Goal: Obtain resource: Obtain resource

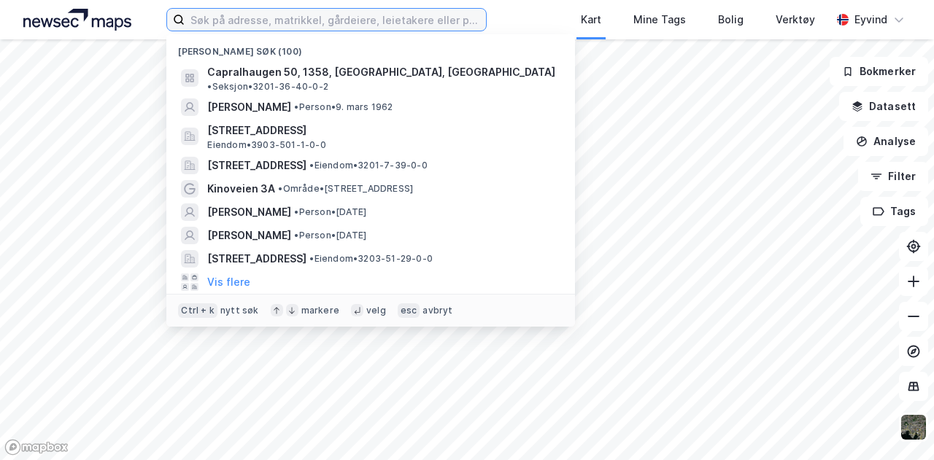
click at [213, 22] on input at bounding box center [335, 20] width 301 height 22
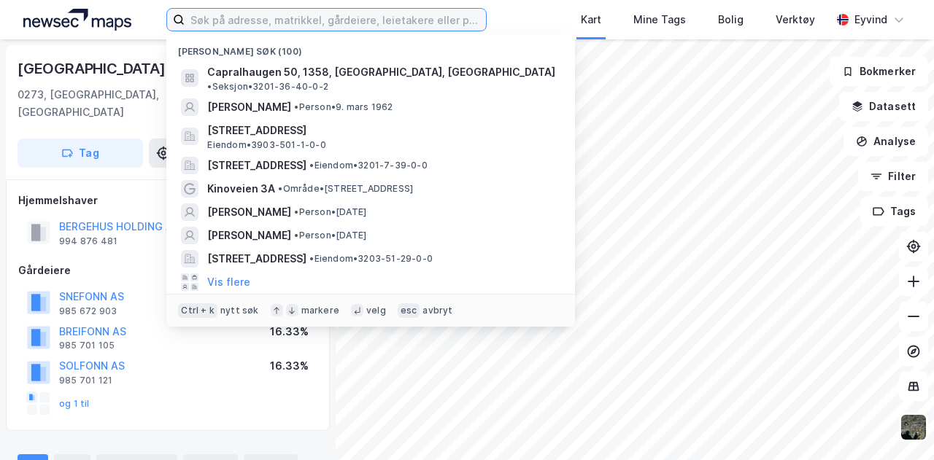
click at [320, 28] on input at bounding box center [335, 20] width 301 height 22
type input "6"
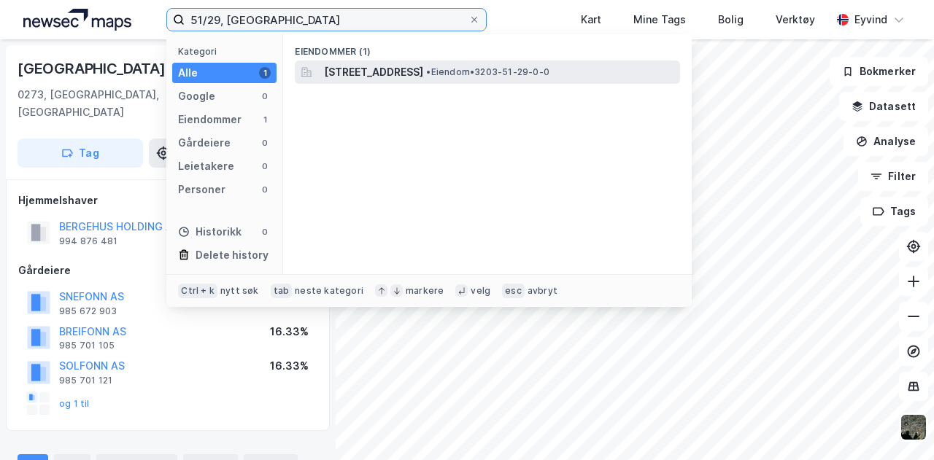
type input "51/29, [GEOGRAPHIC_DATA]"
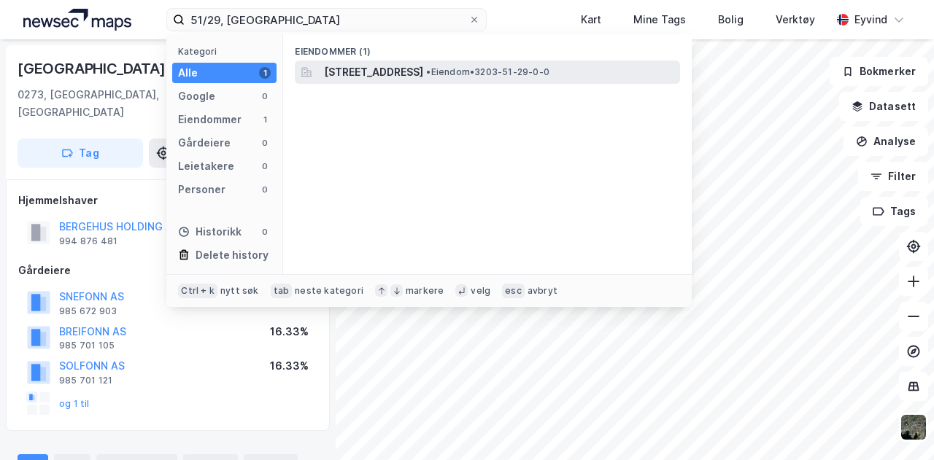
click at [391, 75] on span "[STREET_ADDRESS]" at bounding box center [373, 72] width 99 height 18
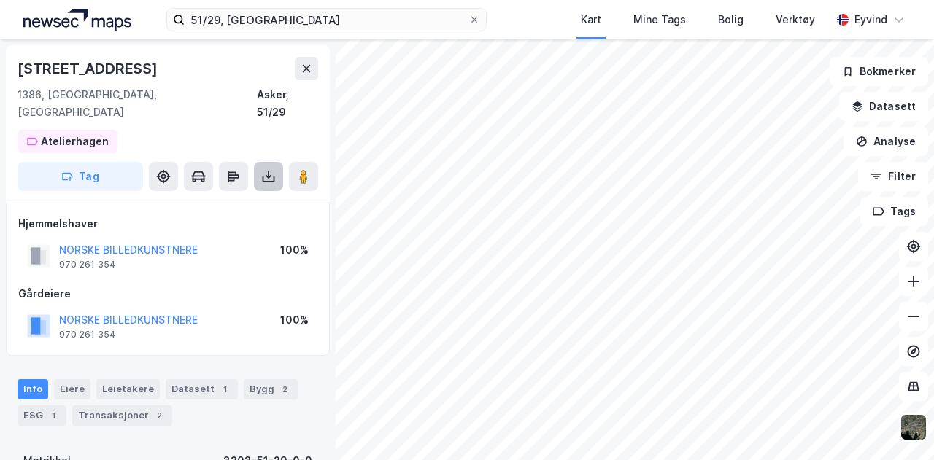
click at [281, 162] on button at bounding box center [268, 176] width 29 height 29
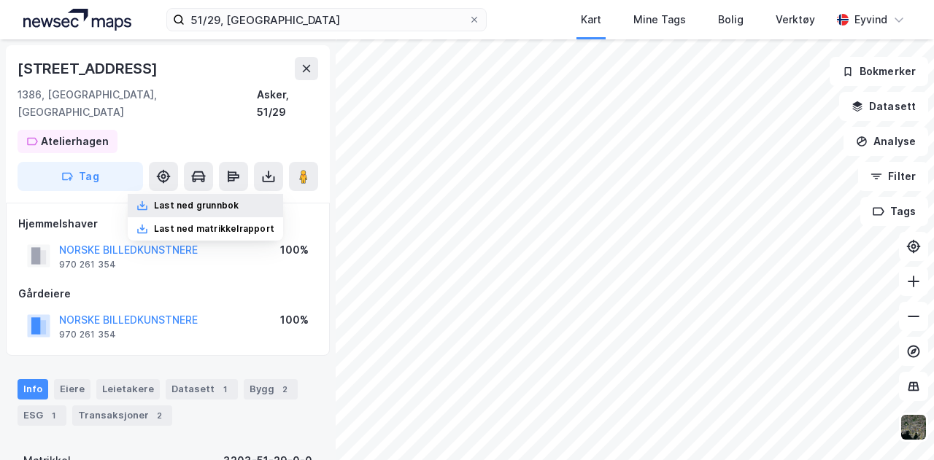
click at [245, 194] on div "Last ned grunnbok" at bounding box center [205, 205] width 155 height 23
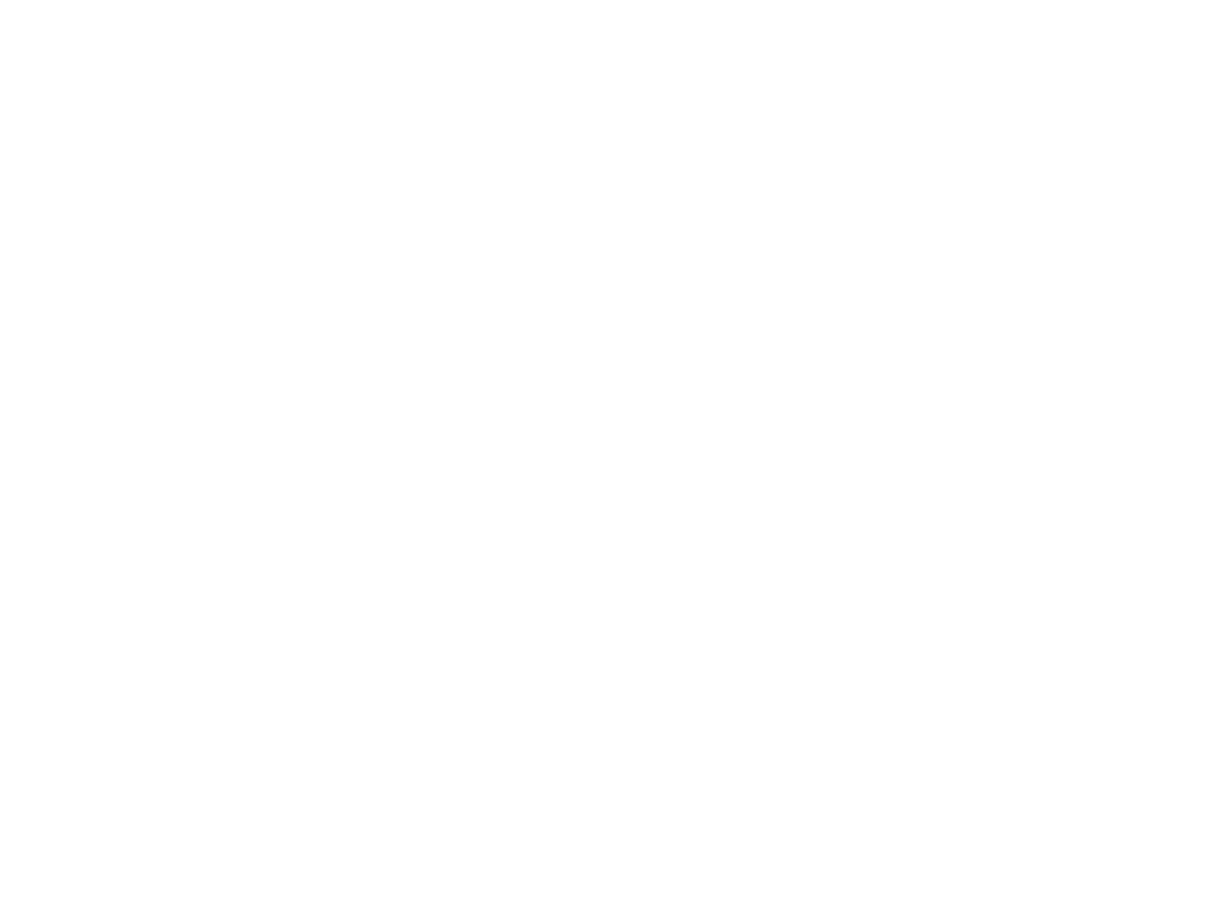
click at [1230, 46] on div at bounding box center [615, 460] width 1231 height 921
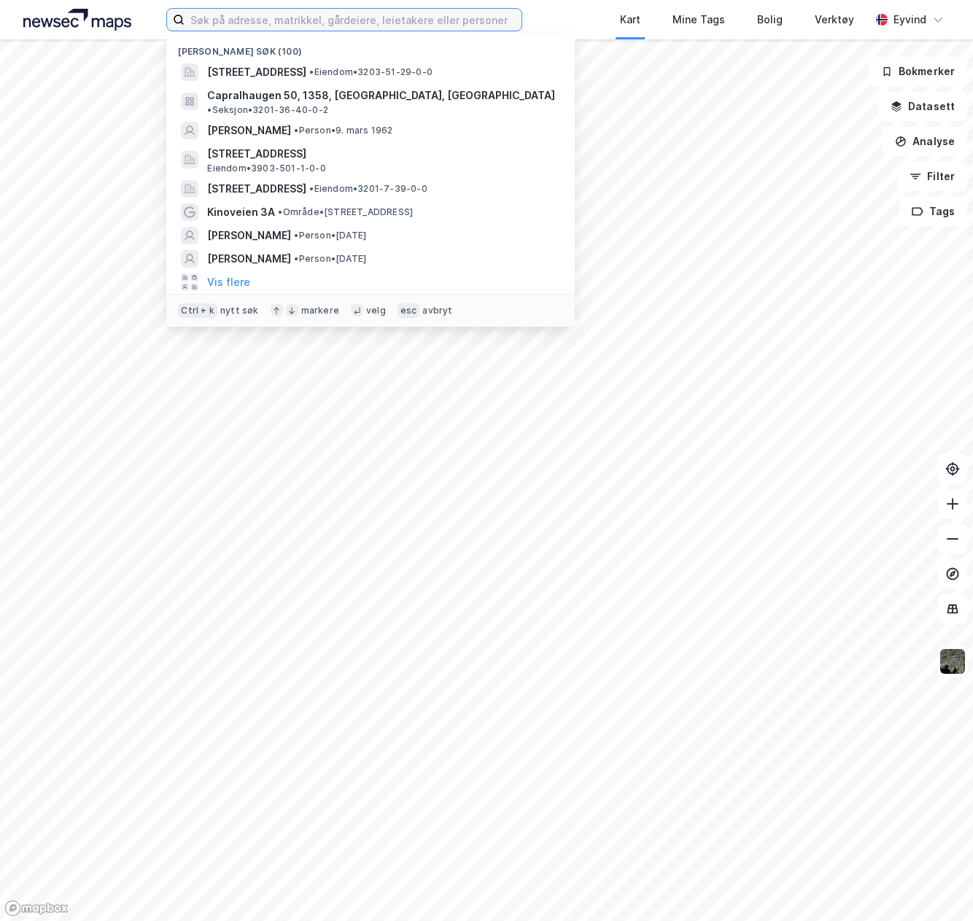
click at [310, 14] on input at bounding box center [353, 20] width 336 height 22
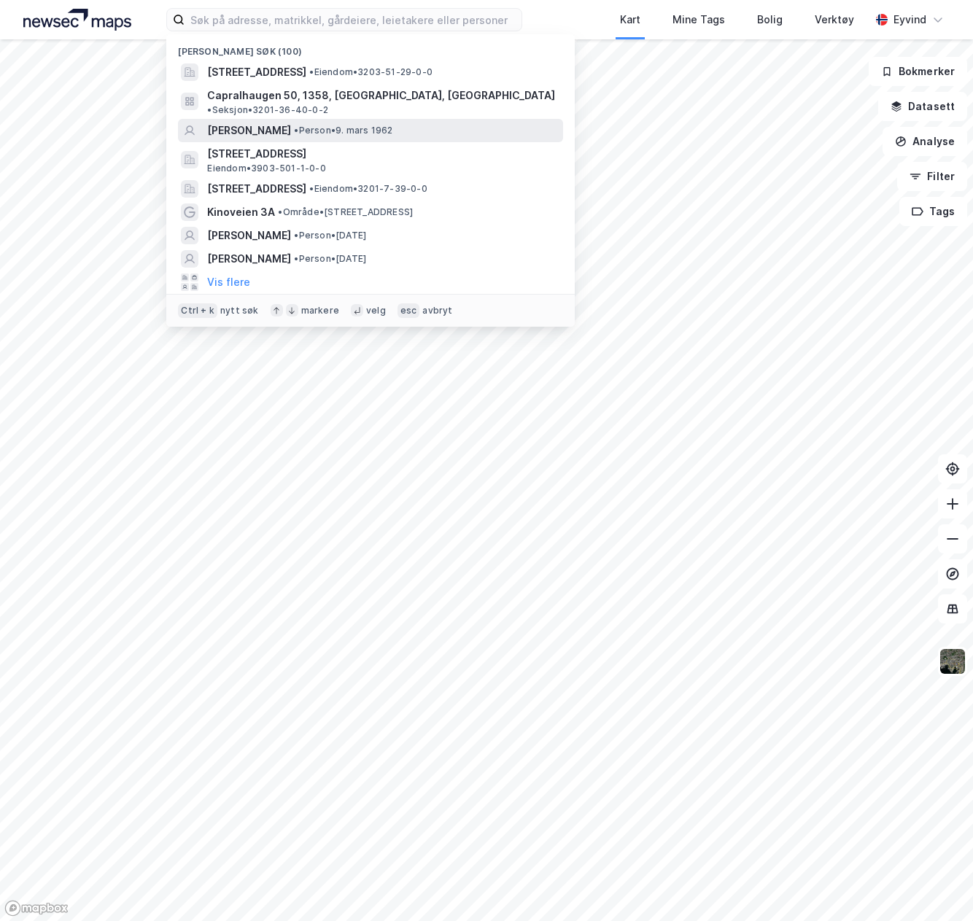
click at [291, 122] on span "[PERSON_NAME]" at bounding box center [249, 131] width 84 height 18
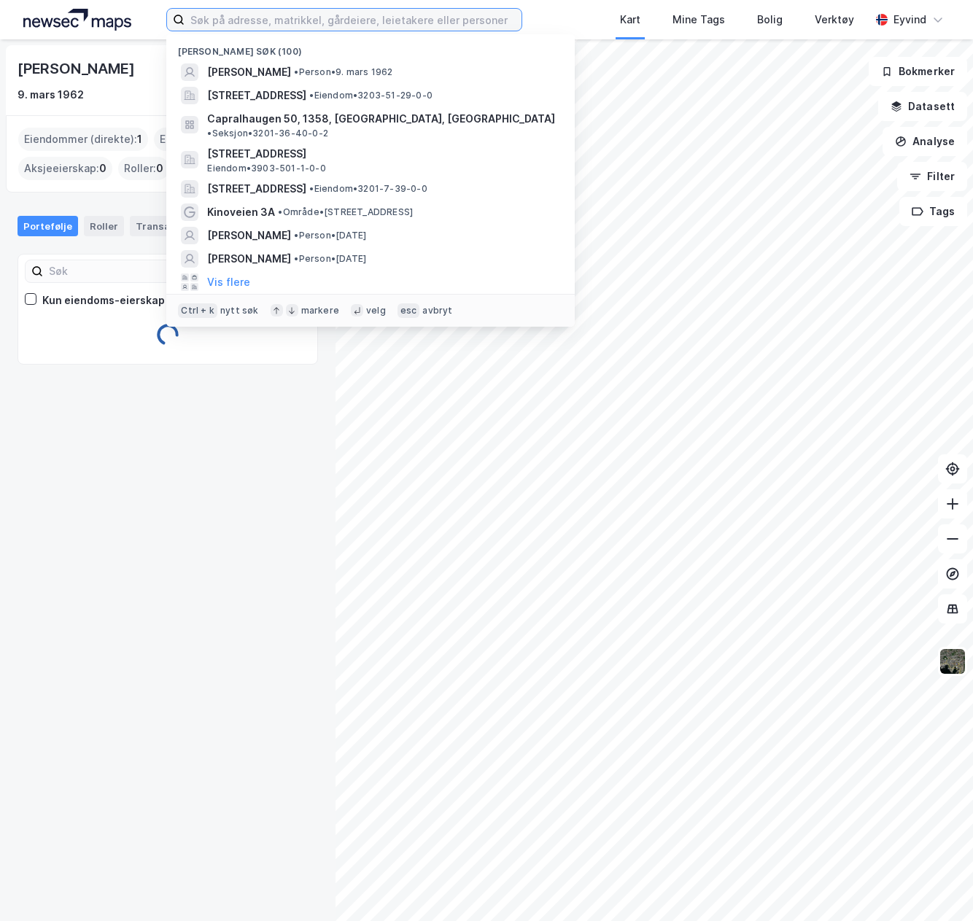
click at [299, 29] on input at bounding box center [353, 20] width 336 height 22
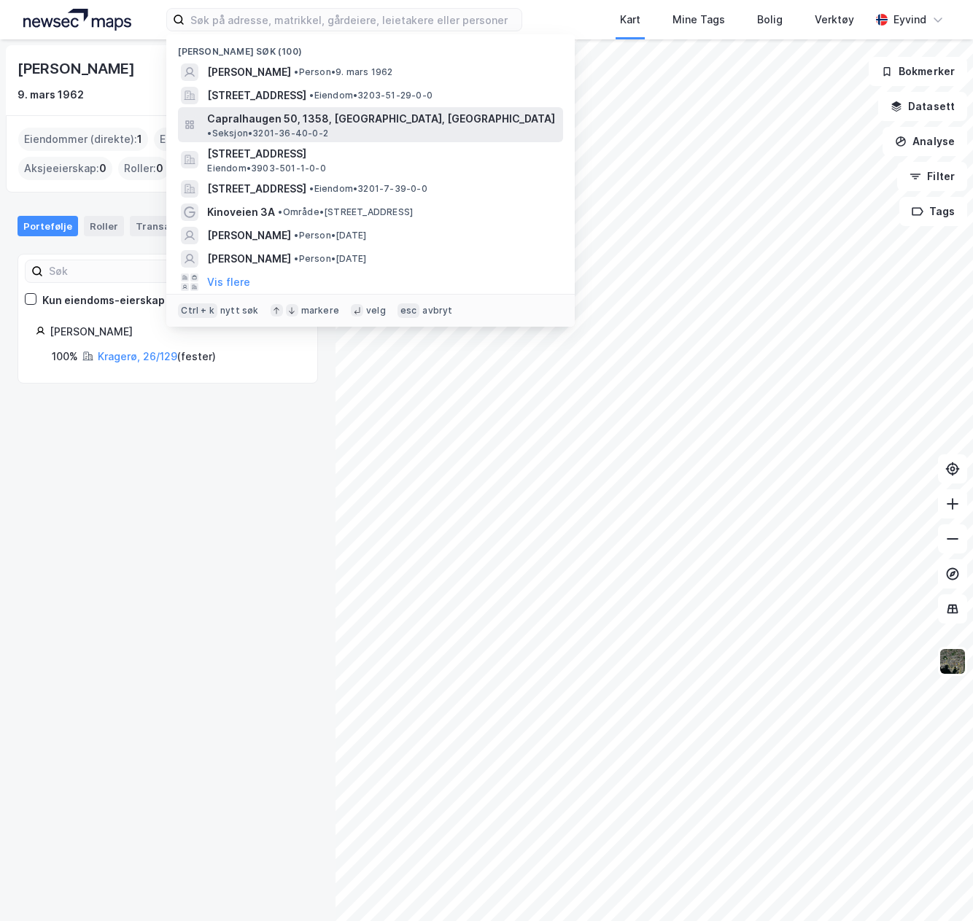
click at [303, 115] on span "Capralhaugen 50, 1358, [GEOGRAPHIC_DATA], [GEOGRAPHIC_DATA]" at bounding box center [381, 119] width 348 height 18
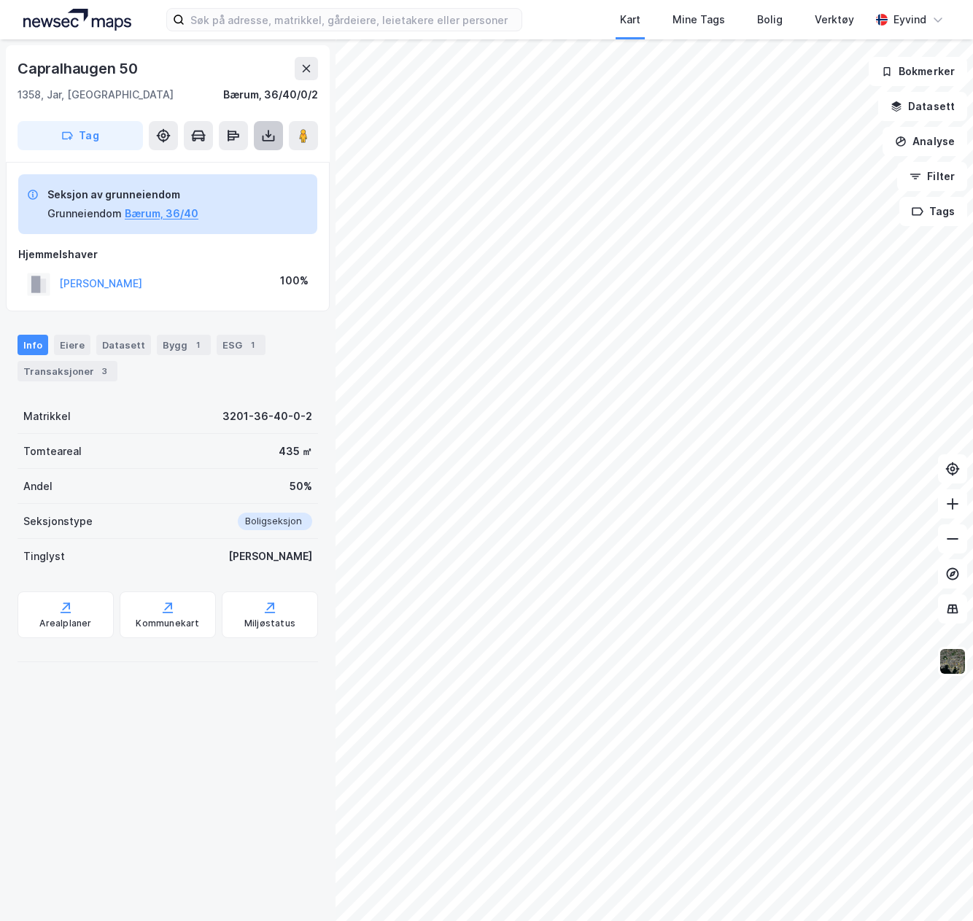
click at [271, 133] on icon at bounding box center [268, 135] width 15 height 15
click at [228, 171] on div "Last ned grunnbok" at bounding box center [205, 164] width 155 height 23
click at [176, 842] on div "Capralhaugen 50 1358, Jar, Akershus Bærum, 36/40/0/2 Tag Seksjon av grunneiendo…" at bounding box center [168, 480] width 336 height 882
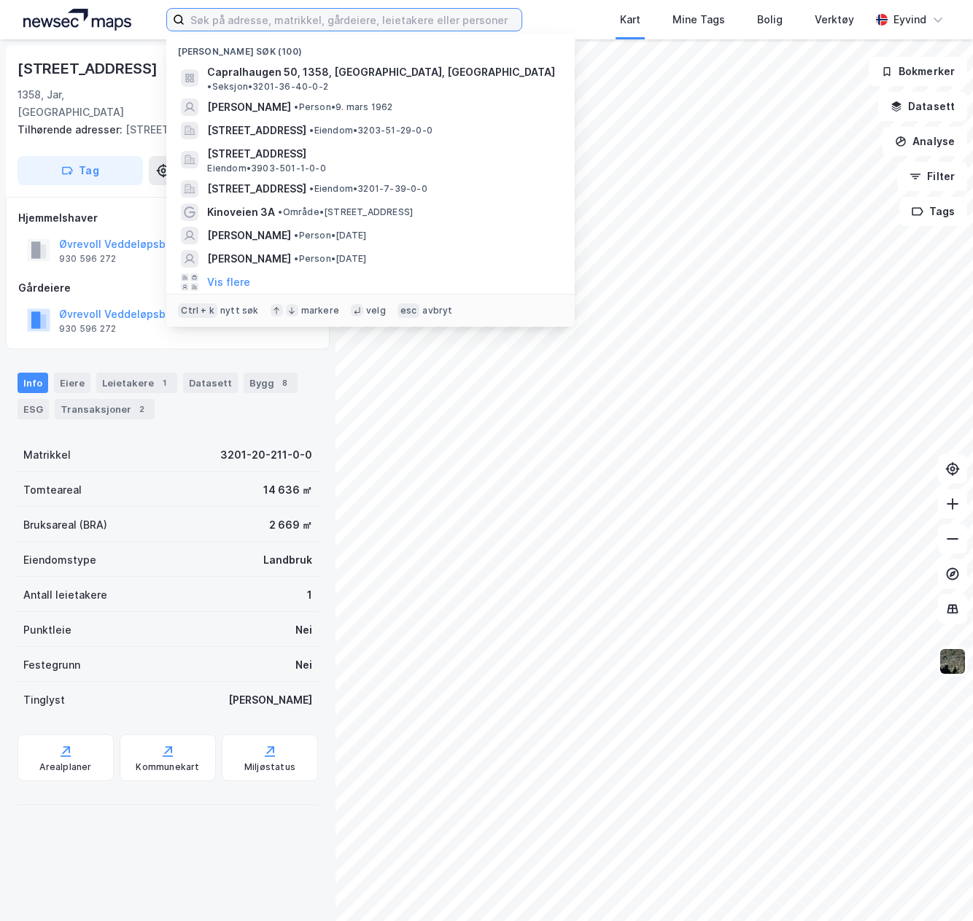
click at [469, 20] on input at bounding box center [353, 20] width 336 height 22
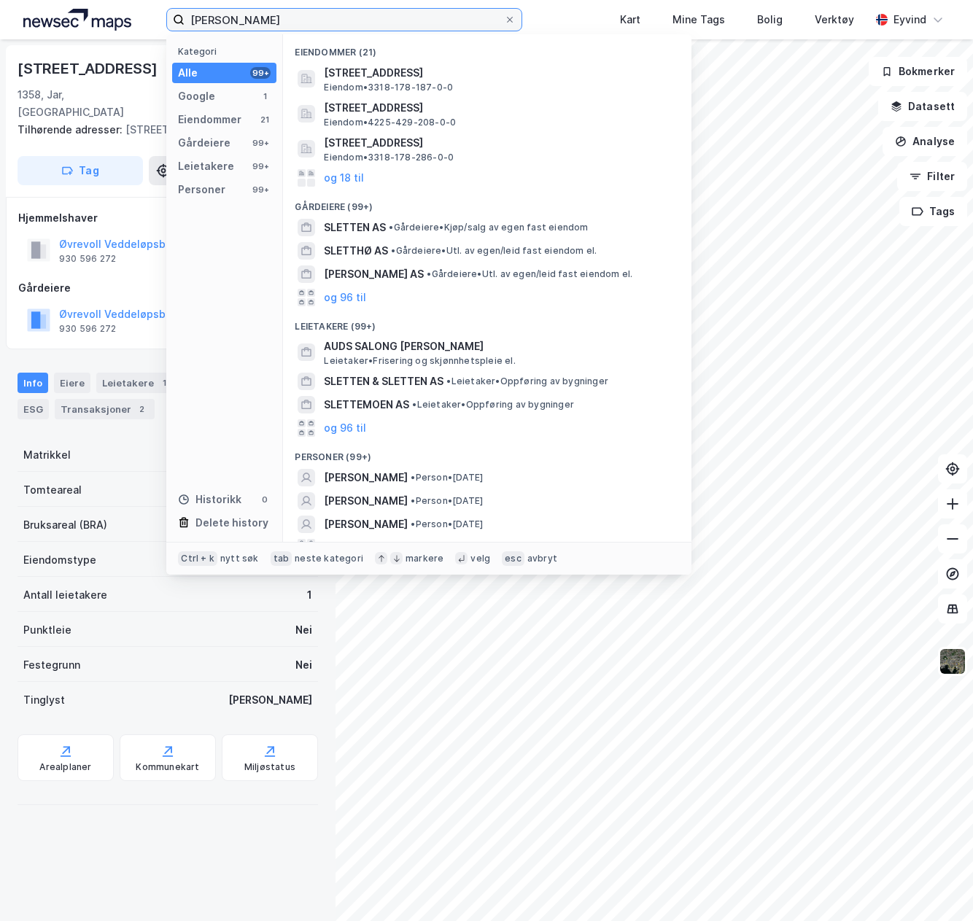
scroll to position [66, 0]
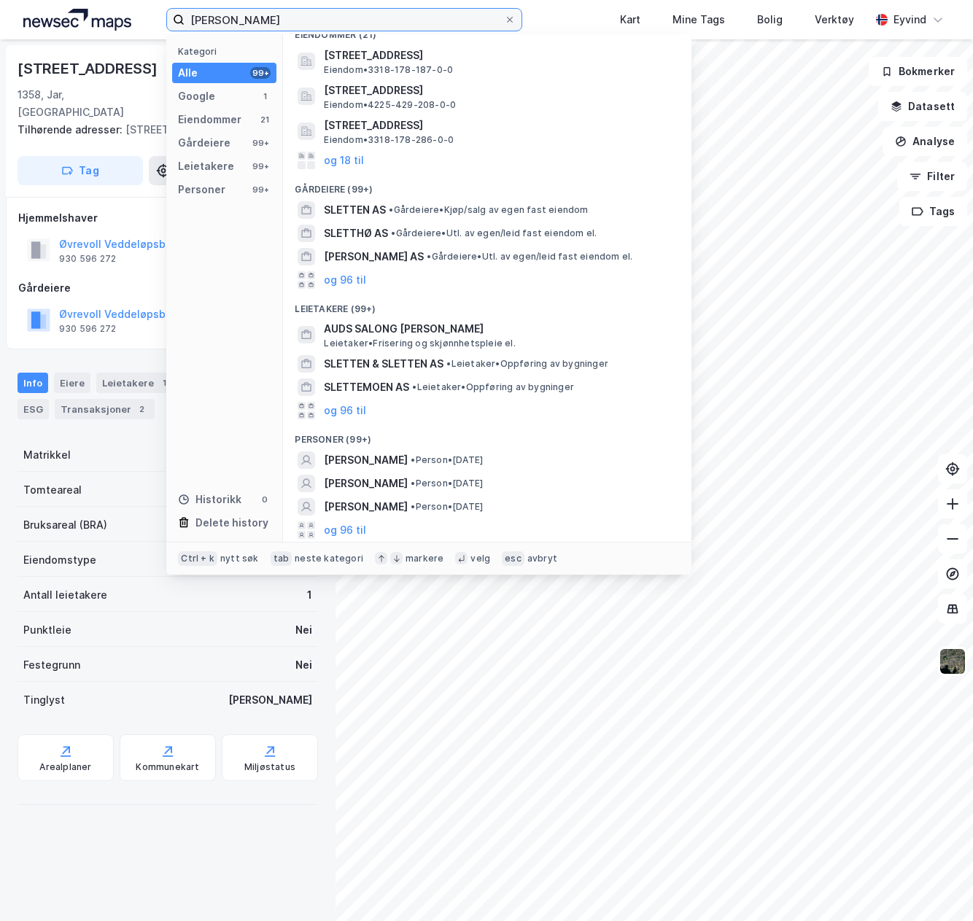
drag, startPoint x: 274, startPoint y: 19, endPoint x: 214, endPoint y: 20, distance: 60.6
click at [214, 20] on input "aud slettemo" at bounding box center [344, 20] width 319 height 22
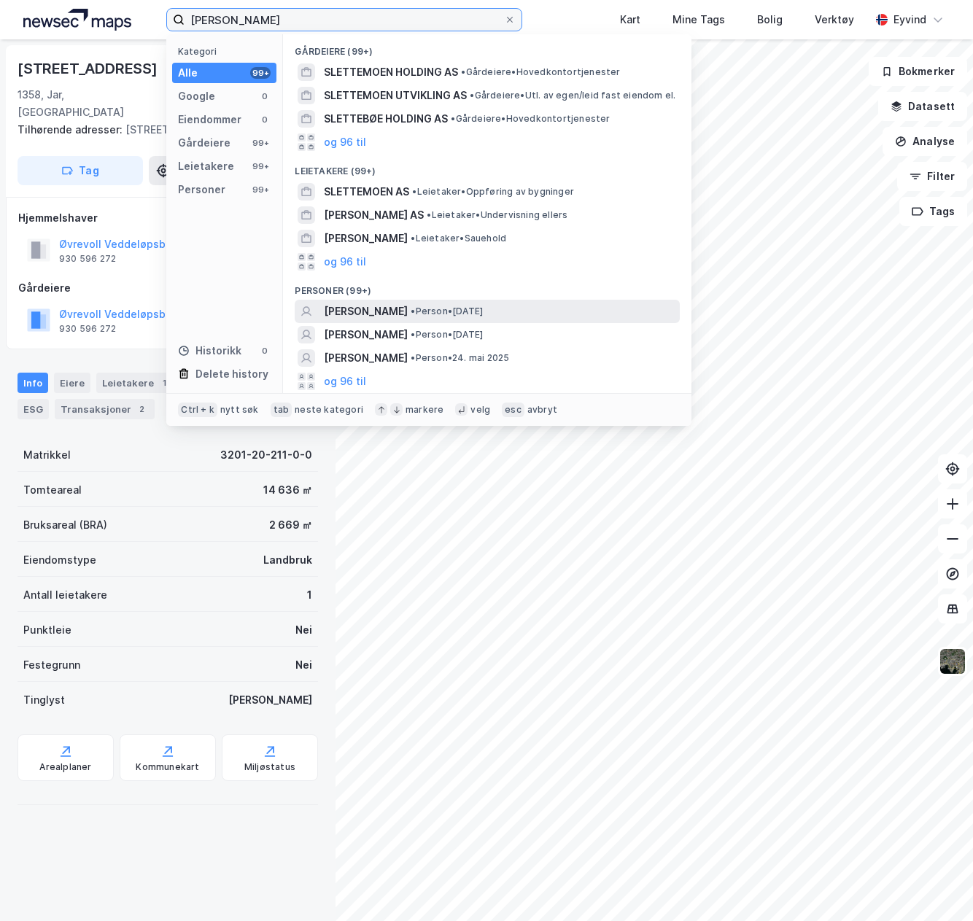
type input "aud ingvild slettemoen"
click at [408, 309] on span "AUD INGVILD SLETTEMOEN" at bounding box center [366, 312] width 84 height 18
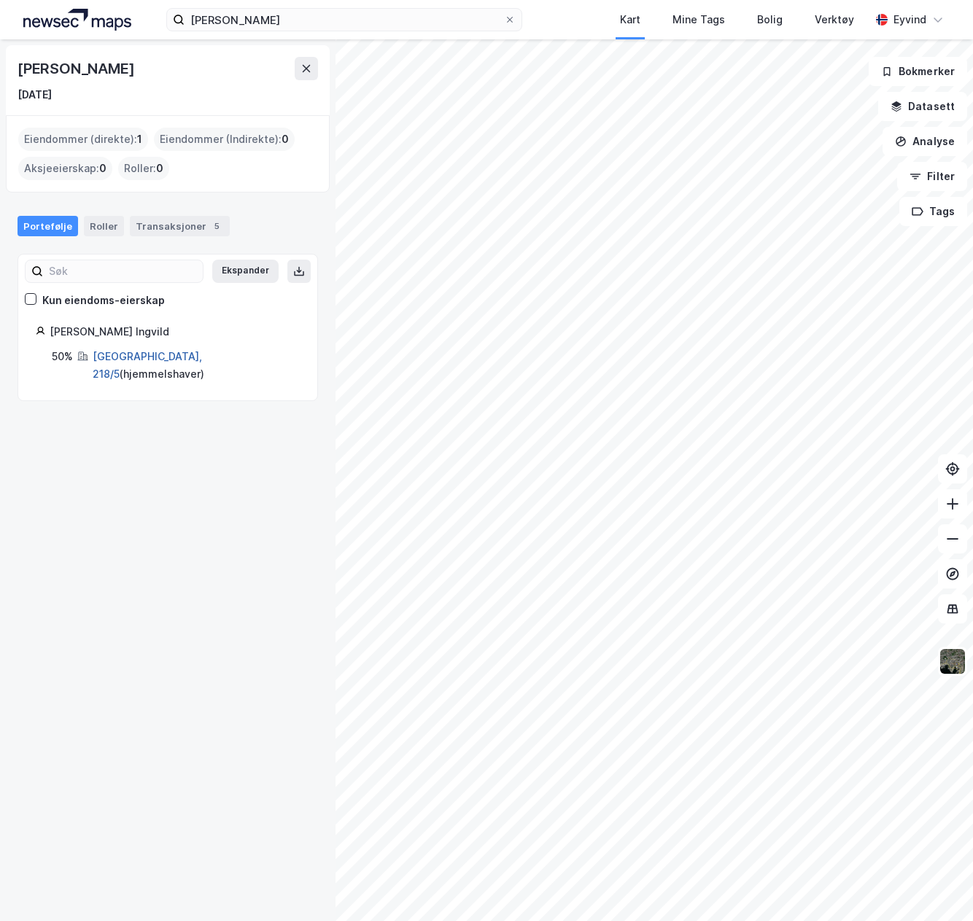
click at [125, 354] on link "Oslo, 218/5" at bounding box center [147, 365] width 109 height 30
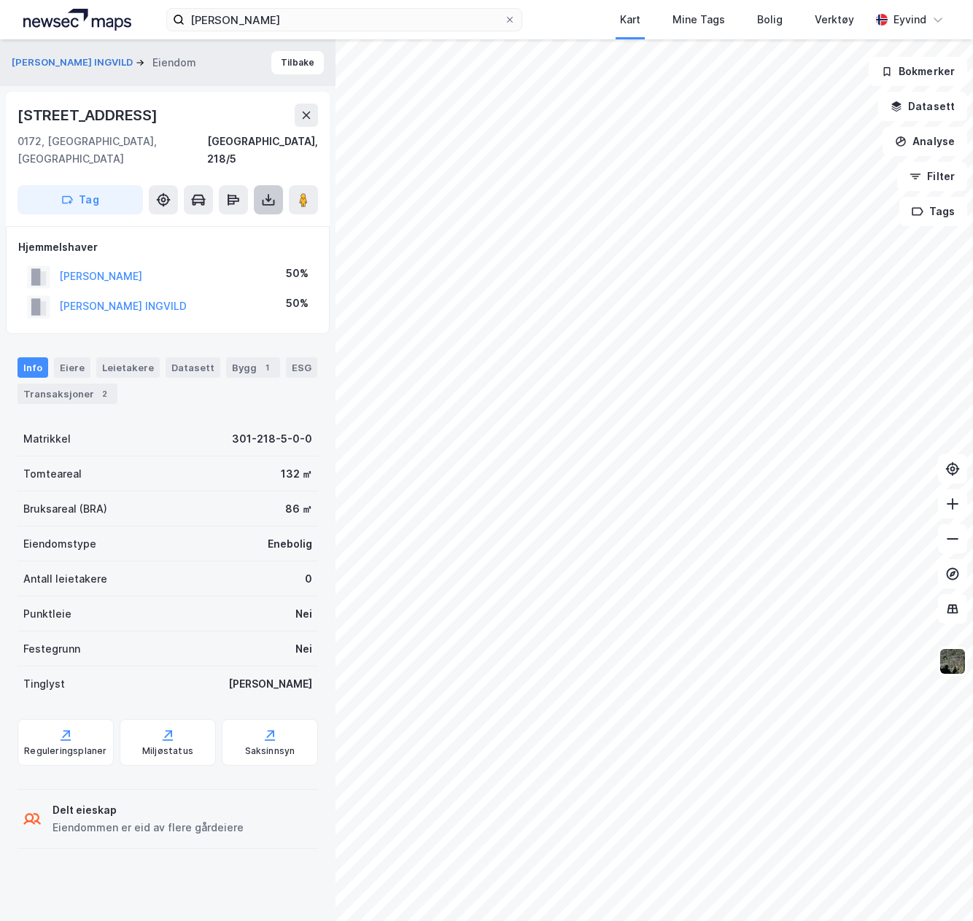
click at [262, 191] on button at bounding box center [268, 199] width 29 height 29
click at [239, 223] on div "Last ned grunnbok" at bounding box center [196, 229] width 85 height 12
click at [516, 15] on span at bounding box center [510, 20] width 12 height 12
click at [503, 15] on input "aud ingvild slettemoen" at bounding box center [344, 20] width 319 height 22
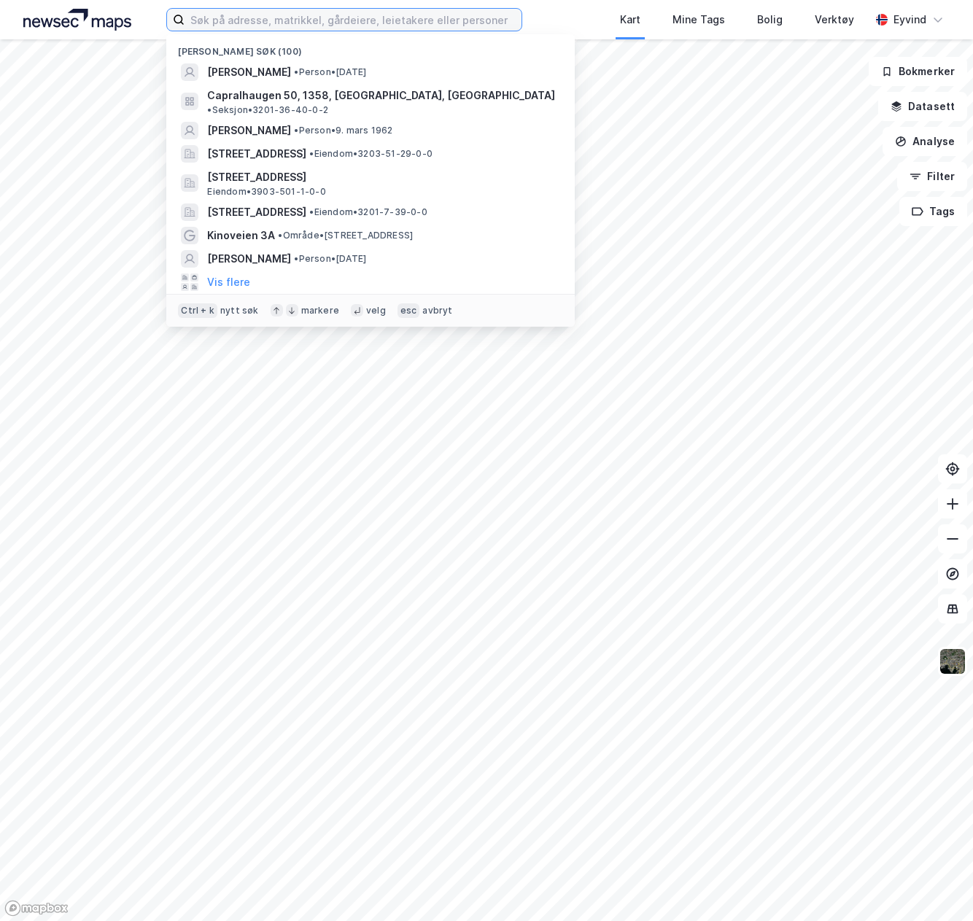
click at [360, 20] on input at bounding box center [353, 20] width 336 height 22
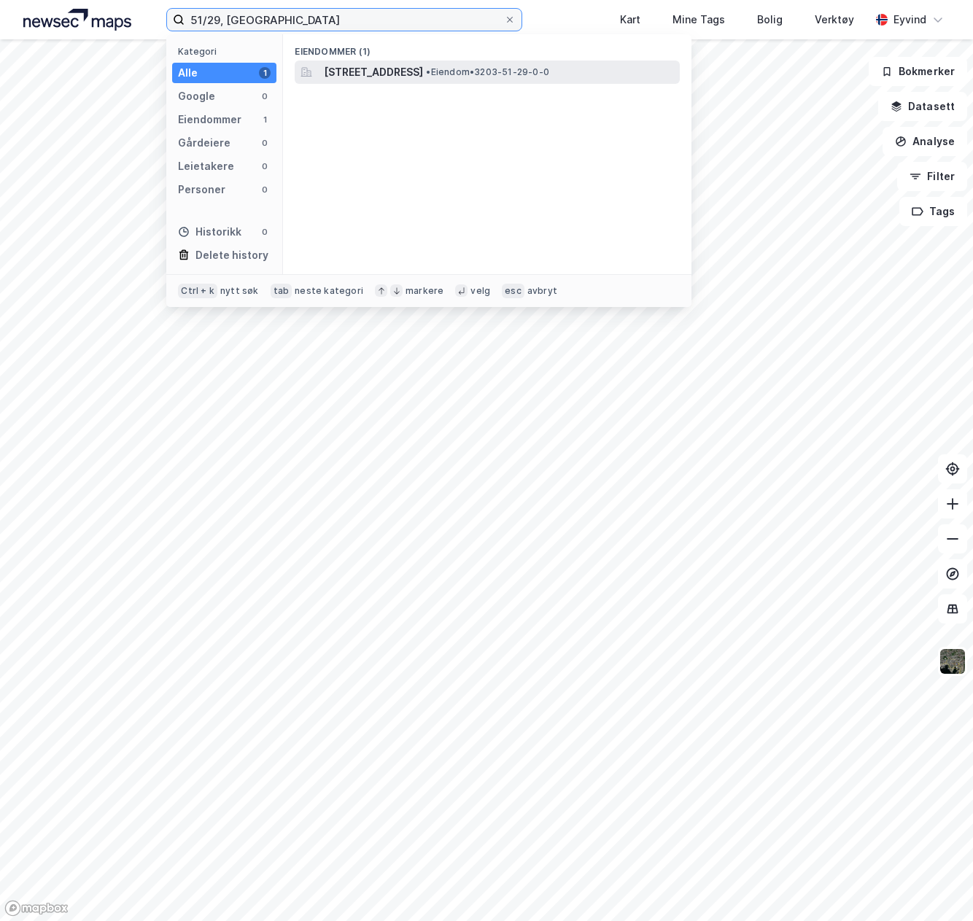
type input "51/29, asker"
click at [423, 72] on span "[STREET_ADDRESS]" at bounding box center [373, 72] width 99 height 18
